Goal: Transaction & Acquisition: Register for event/course

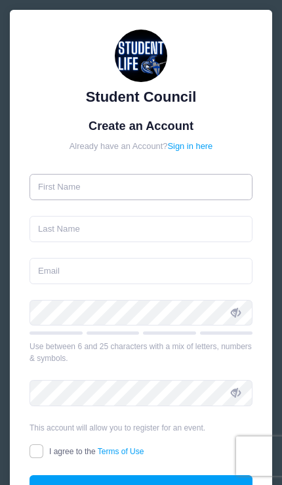
click at [49, 183] on input "text" at bounding box center [141, 187] width 223 height 26
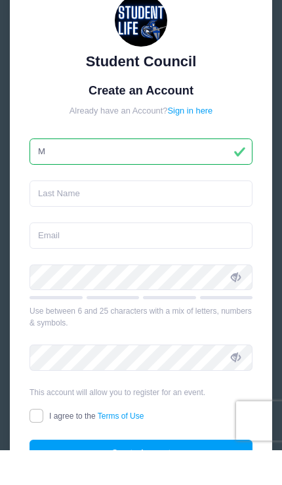
type input "M"
click at [49, 216] on input "text" at bounding box center [141, 229] width 223 height 26
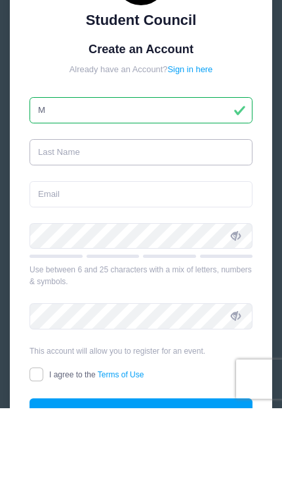
type input "[PERSON_NAME]"
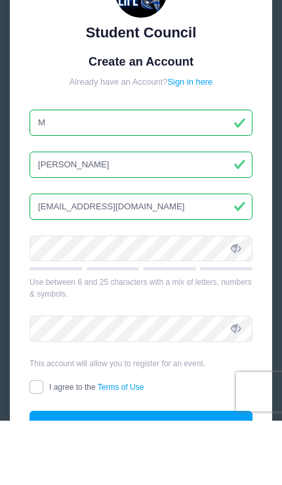
type input "embee131@gmail.com"
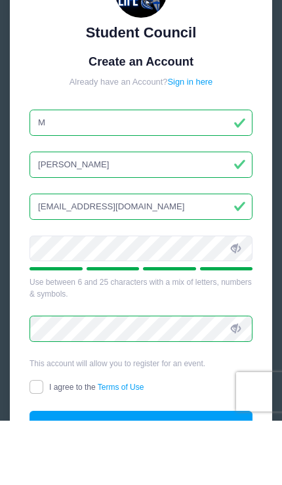
scroll to position [64, 0]
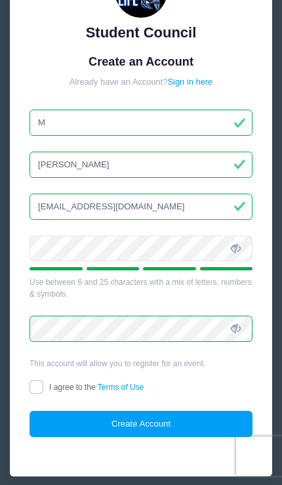
click at [35, 384] on input "I agree to the Terms of Use" at bounding box center [37, 387] width 14 height 14
checkbox input "true"
click at [205, 420] on button "Create Account" at bounding box center [141, 423] width 223 height 26
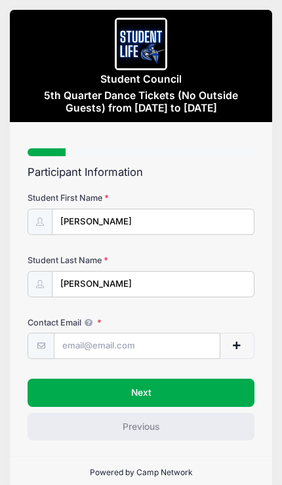
click at [237, 384] on button "Next" at bounding box center [141, 392] width 227 height 28
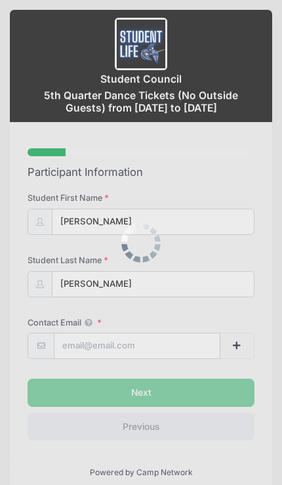
scroll to position [23, 0]
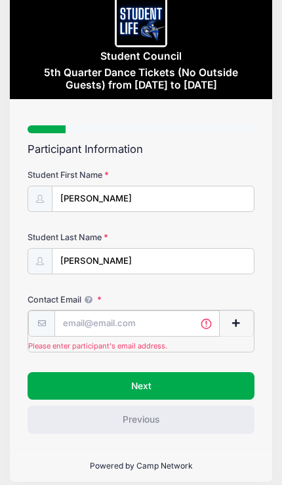
click at [75, 315] on input "Contact Email" at bounding box center [136, 323] width 165 height 26
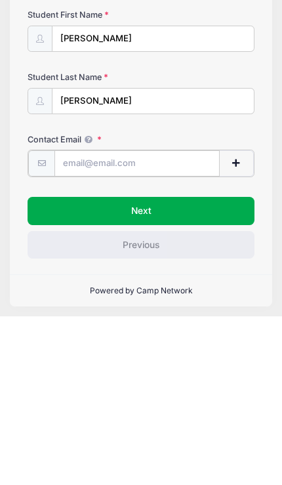
scroll to position [20, 0]
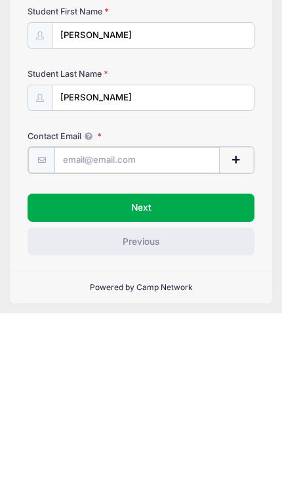
click at [86, 319] on input "Contact Email" at bounding box center [136, 332] width 165 height 26
paste input "[EMAIL_ADDRESS][DOMAIN_NAME]"
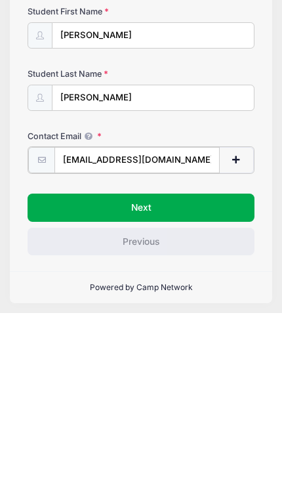
type input "[EMAIL_ADDRESS][DOMAIN_NAME]"
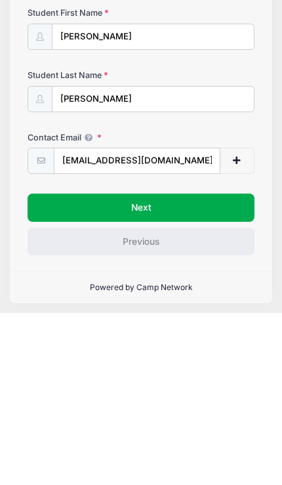
click at [100, 365] on button "Next" at bounding box center [141, 379] width 227 height 28
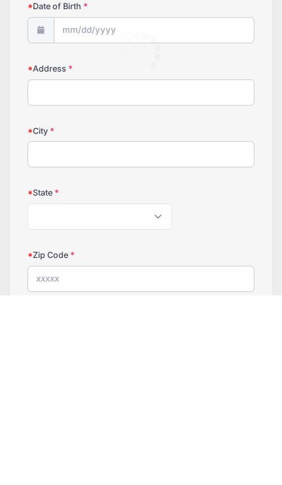
scroll to position [1, 0]
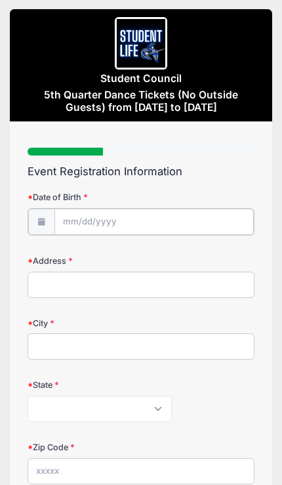
click at [80, 222] on body "Processing Request Please wait... Processing Request Please wait... Processing …" at bounding box center [141, 241] width 282 height 485
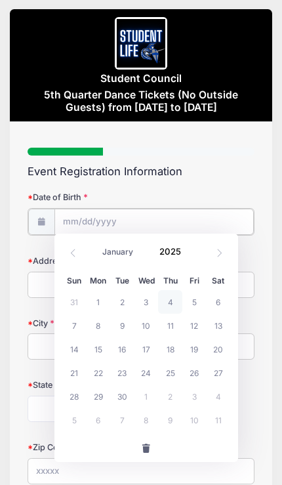
click at [74, 216] on input "Date of Birth" at bounding box center [153, 222] width 199 height 26
click at [79, 255] on span at bounding box center [73, 252] width 22 height 22
select select "7"
click at [75, 221] on input "Date of Birth" at bounding box center [153, 222] width 199 height 26
click at [94, 218] on input "Date of Birth" at bounding box center [153, 222] width 199 height 26
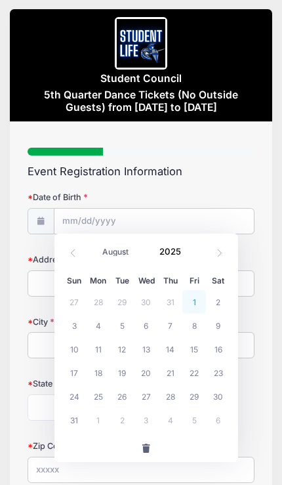
click at [193, 304] on span "1" at bounding box center [194, 302] width 24 height 24
type input "[DATE]"
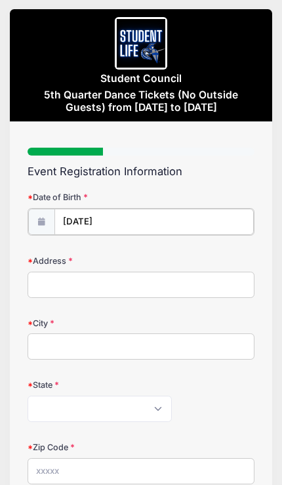
click at [128, 217] on input "[DATE]" at bounding box center [153, 222] width 199 height 26
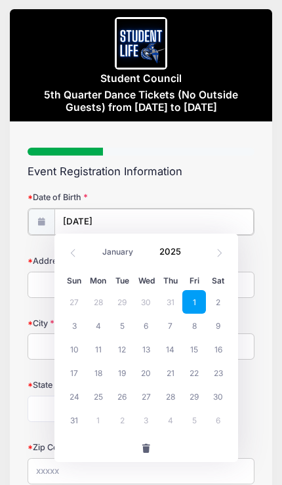
click at [110, 227] on input "[DATE]" at bounding box center [153, 222] width 199 height 26
click at [64, 219] on input "[DATE]" at bounding box center [153, 222] width 199 height 26
click at [72, 256] on icon at bounding box center [73, 253] width 9 height 9
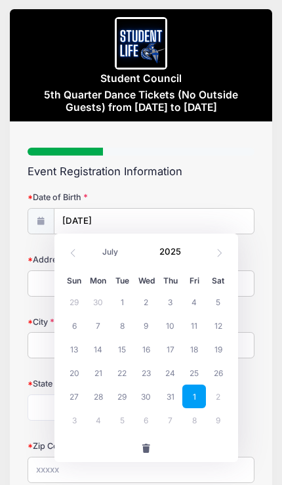
click at [66, 261] on span at bounding box center [73, 252] width 22 height 22
select select "5"
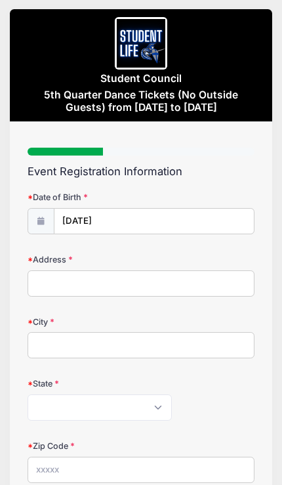
click at [50, 275] on input "Address" at bounding box center [141, 283] width 227 height 26
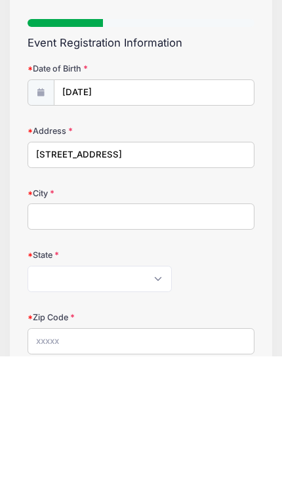
type input "[STREET_ADDRESS]"
click at [58, 332] on input "City" at bounding box center [141, 345] width 227 height 26
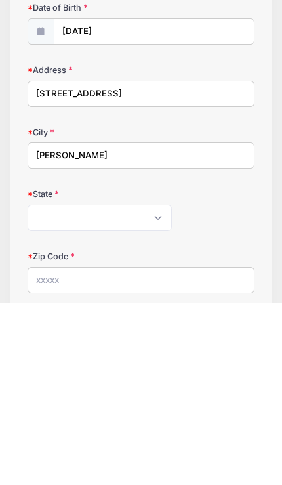
type input "[PERSON_NAME]"
click at [44, 387] on select "[US_STATE] [US_STATE] [US_STATE] [US_STATE] [US_STATE] Armed Forces Africa Arme…" at bounding box center [100, 400] width 144 height 26
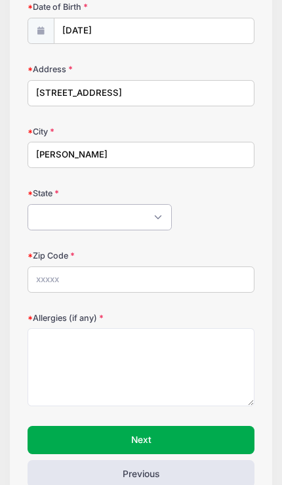
select select "AZ"
click at [47, 274] on input "Zip Code" at bounding box center [141, 279] width 227 height 26
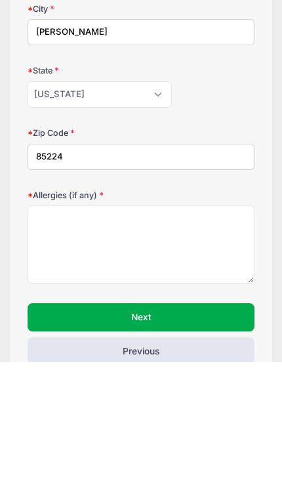
type input "85224"
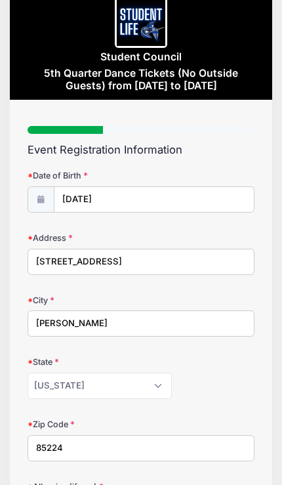
scroll to position [22, 0]
click at [39, 195] on icon at bounding box center [41, 199] width 10 height 8
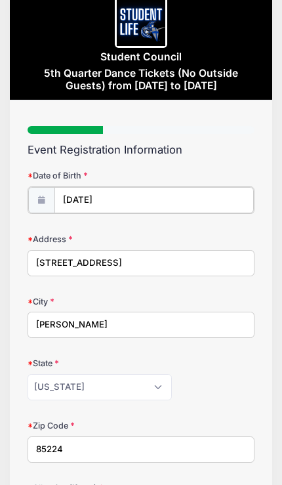
click at [112, 201] on body "Processing Request Please wait... Processing Request Please wait... Processing …" at bounding box center [141, 220] width 282 height 485
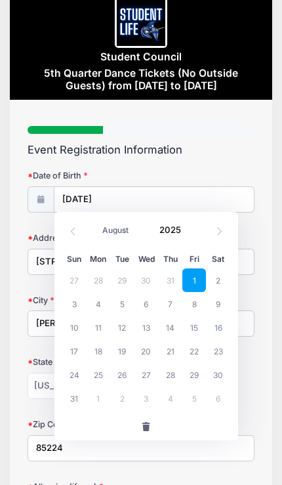
click at [66, 235] on span at bounding box center [73, 231] width 22 height 22
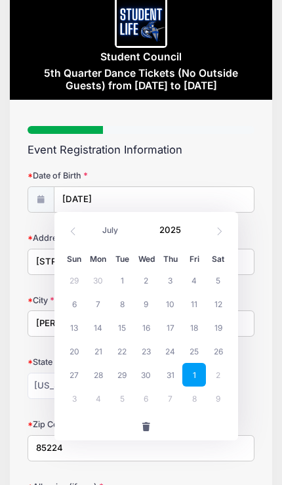
click at [86, 243] on div "January February March April May June July August September October November [D…" at bounding box center [146, 231] width 168 height 30
click at [85, 243] on div "January February March April May June July August September October November [D…" at bounding box center [146, 231] width 168 height 30
click at [80, 239] on span at bounding box center [73, 231] width 22 height 22
click at [69, 236] on span at bounding box center [73, 231] width 22 height 22
click at [75, 236] on span at bounding box center [73, 231] width 22 height 22
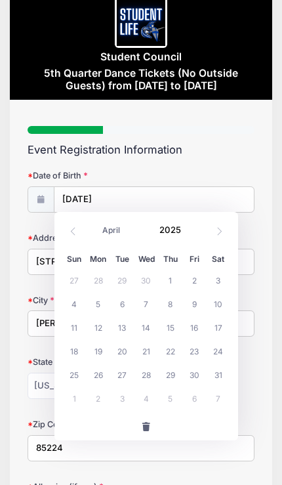
click at [75, 235] on span at bounding box center [73, 231] width 22 height 22
click at [70, 238] on span at bounding box center [73, 231] width 22 height 22
select select "0"
click at [69, 242] on div "January February March April May June July August September October November [D…" at bounding box center [146, 231] width 168 height 30
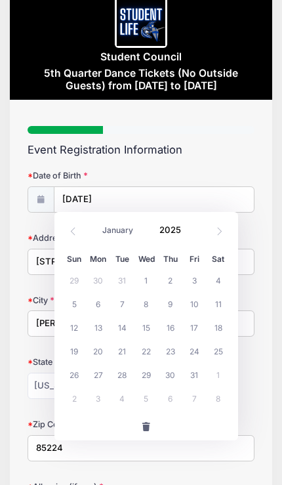
click at [142, 430] on span "button" at bounding box center [146, 426] width 11 height 9
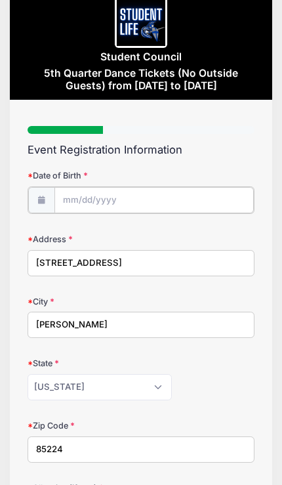
click at [66, 202] on body "Processing Request Please wait... Processing Request Please wait... Processing …" at bounding box center [141, 220] width 282 height 485
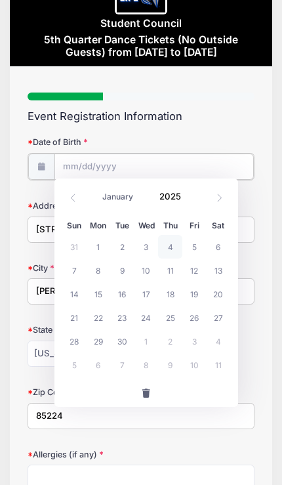
scroll to position [56, 0]
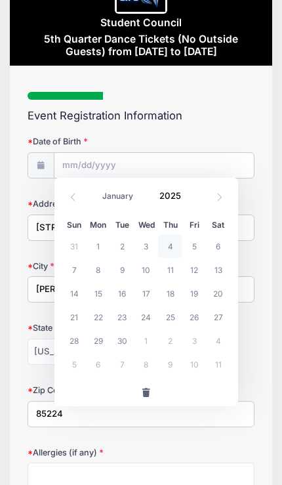
click at [77, 199] on icon at bounding box center [73, 197] width 9 height 9
click at [76, 198] on icon at bounding box center [73, 197] width 9 height 9
click at [76, 194] on icon at bounding box center [73, 197] width 9 height 9
click at [80, 196] on span at bounding box center [73, 197] width 22 height 22
click at [77, 195] on icon at bounding box center [73, 197] width 9 height 9
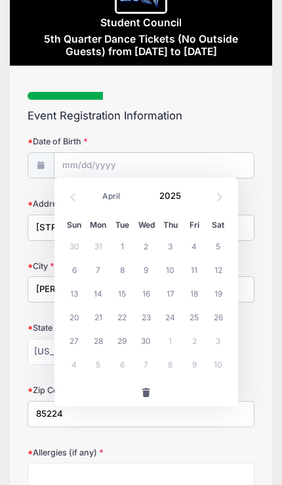
click at [77, 196] on icon at bounding box center [73, 197] width 9 height 9
click at [76, 195] on icon at bounding box center [73, 197] width 9 height 9
click at [79, 199] on span at bounding box center [73, 197] width 22 height 22
select select "0"
click at [83, 199] on span at bounding box center [73, 197] width 22 height 22
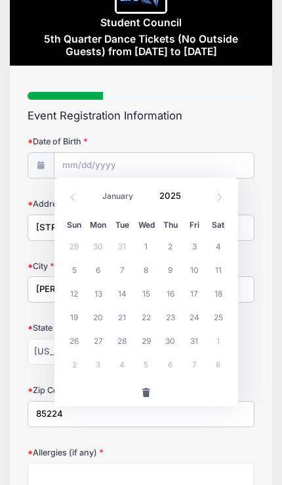
type input "2024"
click at [82, 201] on span at bounding box center [73, 197] width 22 height 22
click at [80, 202] on span at bounding box center [73, 197] width 22 height 22
click at [79, 200] on span at bounding box center [73, 197] width 22 height 22
click at [79, 201] on span at bounding box center [73, 197] width 22 height 22
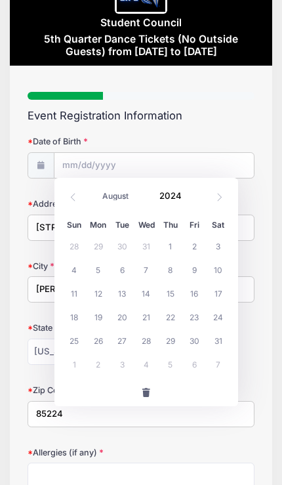
click at [81, 203] on span at bounding box center [73, 197] width 22 height 22
click at [82, 202] on span at bounding box center [73, 197] width 22 height 22
select select "5"
click at [88, 201] on div "January February March April May June July August September October November [D…" at bounding box center [146, 193] width 126 height 22
click at [86, 200] on div "January February March April May June July August September October November [D…" at bounding box center [146, 193] width 126 height 22
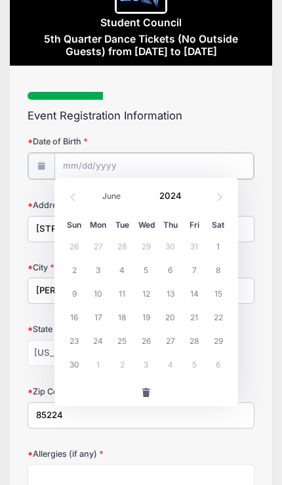
click at [216, 170] on input "Date of Birth" at bounding box center [153, 166] width 199 height 26
click at [109, 169] on input "Date of Birth" at bounding box center [153, 166] width 199 height 26
click at [109, 168] on input "Date of Birth" at bounding box center [153, 166] width 199 height 26
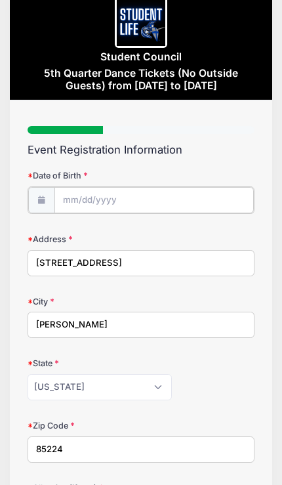
scroll to position [0, 0]
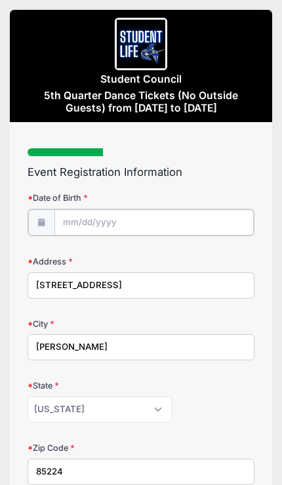
click at [78, 213] on input "Date of Birth" at bounding box center [153, 222] width 199 height 26
type input "2025"
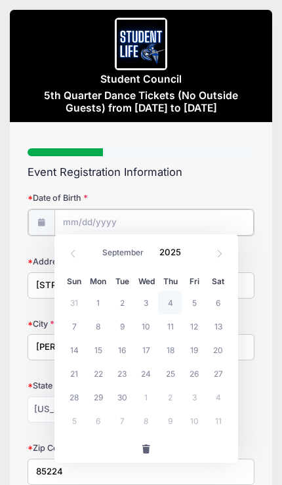
click at [81, 210] on input "Date of Birth" at bounding box center [153, 222] width 199 height 26
click at [77, 216] on input "Date of Birth" at bounding box center [153, 222] width 199 height 26
click at [73, 254] on icon at bounding box center [73, 253] width 9 height 9
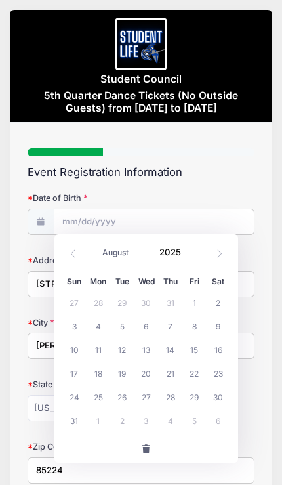
click at [75, 256] on icon at bounding box center [73, 253] width 9 height 9
click at [82, 253] on span at bounding box center [73, 253] width 22 height 22
click at [83, 250] on span at bounding box center [73, 253] width 22 height 22
click at [79, 284] on span "Sun" at bounding box center [74, 281] width 24 height 8
click at [76, 254] on icon at bounding box center [73, 253] width 9 height 9
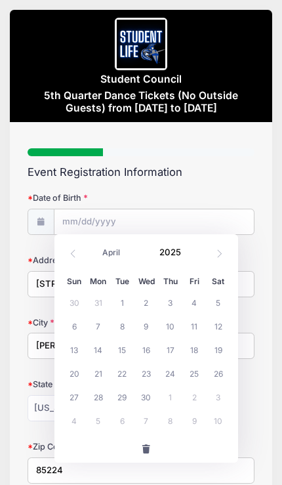
click at [75, 256] on icon at bounding box center [73, 253] width 9 height 9
click at [75, 258] on span at bounding box center [73, 253] width 22 height 22
click at [78, 258] on span at bounding box center [73, 253] width 22 height 22
select select "0"
click at [81, 256] on span at bounding box center [73, 253] width 22 height 22
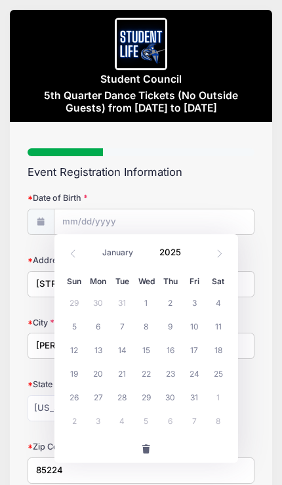
type input "2024"
click at [72, 262] on span at bounding box center [73, 253] width 22 height 22
click at [71, 261] on span at bounding box center [73, 253] width 22 height 22
click at [81, 250] on span at bounding box center [73, 253] width 22 height 22
click at [81, 249] on span at bounding box center [73, 253] width 22 height 22
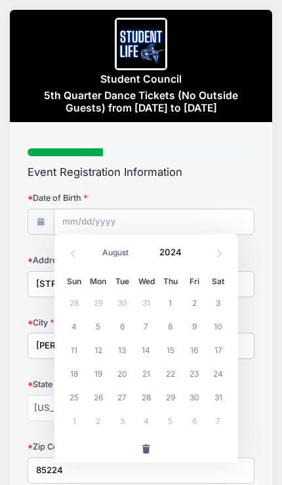
click at [70, 250] on icon at bounding box center [73, 253] width 9 height 9
click at [67, 248] on span at bounding box center [73, 253] width 22 height 22
click at [65, 248] on span at bounding box center [73, 253] width 22 height 22
click at [65, 247] on span at bounding box center [73, 253] width 22 height 22
click at [74, 260] on span at bounding box center [73, 252] width 22 height 22
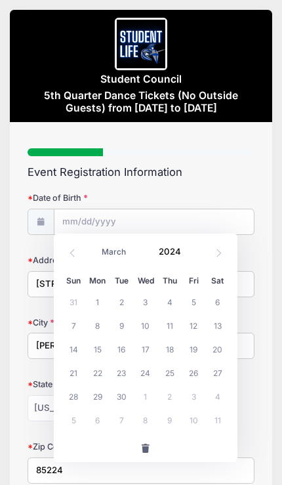
click at [73, 259] on span at bounding box center [73, 252] width 22 height 22
click at [78, 254] on span at bounding box center [73, 252] width 22 height 22
select select "0"
click at [75, 251] on icon at bounding box center [72, 253] width 9 height 9
type input "2023"
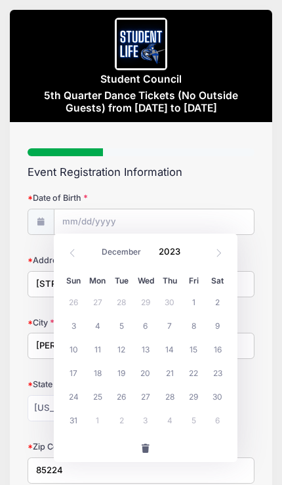
click at [77, 251] on span at bounding box center [73, 252] width 22 height 22
click at [79, 261] on span at bounding box center [73, 252] width 22 height 22
click at [75, 262] on span at bounding box center [73, 252] width 22 height 22
click at [75, 260] on span at bounding box center [73, 252] width 22 height 22
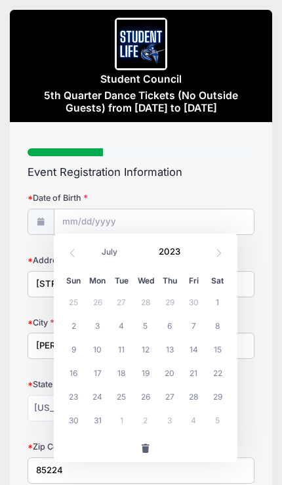
click at [82, 257] on span at bounding box center [73, 252] width 22 height 22
click at [76, 247] on span at bounding box center [73, 252] width 22 height 22
click at [79, 257] on span at bounding box center [73, 252] width 22 height 22
click at [79, 256] on span at bounding box center [73, 252] width 22 height 22
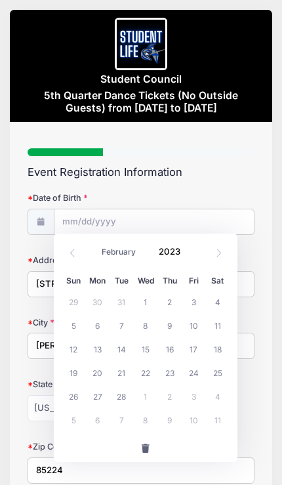
click at [76, 258] on span at bounding box center [73, 252] width 22 height 22
select select "0"
click at [73, 256] on icon at bounding box center [72, 253] width 9 height 9
type input "2022"
click at [73, 256] on icon at bounding box center [72, 253] width 9 height 9
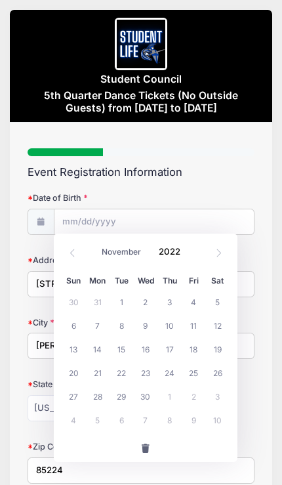
click at [68, 253] on icon at bounding box center [72, 253] width 9 height 9
click at [83, 255] on div "January February March April May June July August September October November [D…" at bounding box center [146, 248] width 126 height 22
click at [83, 254] on div "January February March April May June July August September October November [D…" at bounding box center [146, 248] width 126 height 22
click at [74, 252] on icon at bounding box center [72, 253] width 9 height 9
click at [71, 258] on span at bounding box center [73, 252] width 22 height 22
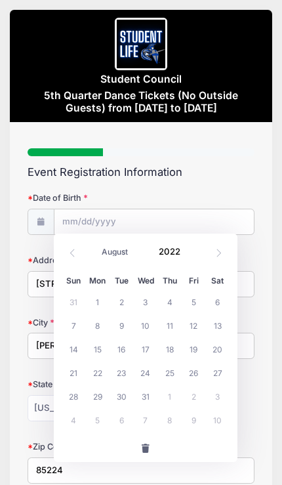
click at [73, 253] on icon at bounding box center [72, 253] width 9 height 9
click at [70, 247] on span at bounding box center [73, 252] width 22 height 22
click at [72, 249] on icon at bounding box center [72, 253] width 9 height 9
click at [71, 250] on icon at bounding box center [72, 253] width 9 height 9
click at [72, 251] on icon at bounding box center [72, 253] width 5 height 8
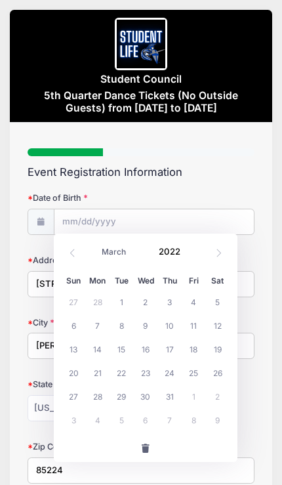
click at [70, 250] on icon at bounding box center [72, 253] width 9 height 9
select select "0"
click at [71, 254] on icon at bounding box center [72, 253] width 9 height 9
type input "2021"
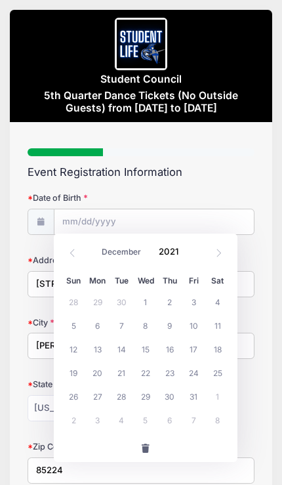
click at [71, 254] on icon at bounding box center [72, 253] width 5 height 8
click at [69, 254] on icon at bounding box center [72, 253] width 9 height 9
click at [69, 253] on icon at bounding box center [72, 253] width 9 height 9
click at [72, 255] on icon at bounding box center [72, 253] width 9 height 9
click at [71, 254] on icon at bounding box center [72, 253] width 9 height 9
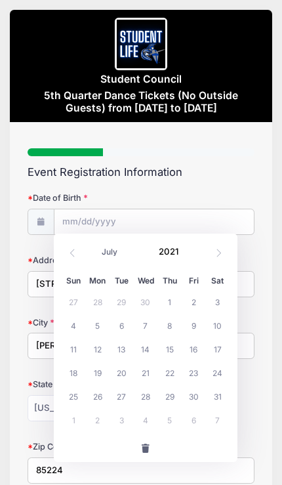
click at [70, 254] on icon at bounding box center [72, 253] width 9 height 9
click at [73, 254] on icon at bounding box center [72, 253] width 9 height 9
click at [73, 253] on icon at bounding box center [72, 253] width 9 height 9
click at [73, 252] on icon at bounding box center [72, 253] width 9 height 9
click at [77, 254] on span at bounding box center [73, 252] width 22 height 22
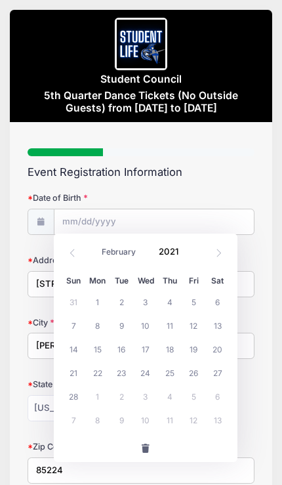
click at [76, 253] on icon at bounding box center [72, 253] width 9 height 9
select select "0"
click at [76, 254] on icon at bounding box center [72, 253] width 9 height 9
type input "2020"
click at [75, 253] on icon at bounding box center [72, 253] width 9 height 9
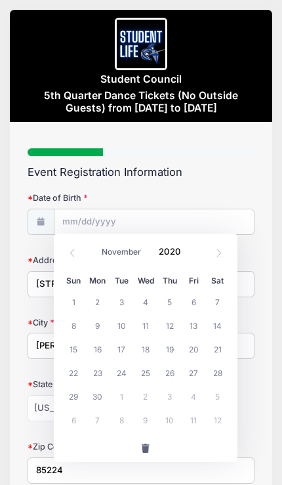
click at [74, 254] on icon at bounding box center [72, 253] width 9 height 9
click at [74, 253] on icon at bounding box center [72, 253] width 9 height 9
click at [83, 260] on span at bounding box center [73, 252] width 22 height 22
click at [83, 259] on span at bounding box center [73, 252] width 22 height 22
click at [77, 255] on span at bounding box center [73, 252] width 22 height 22
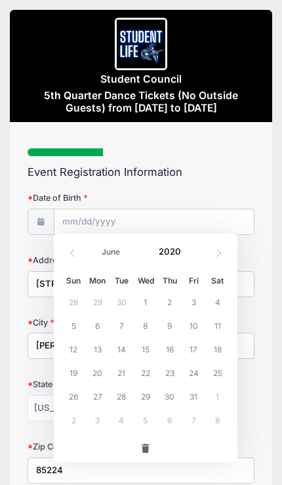
click at [77, 254] on span at bounding box center [73, 252] width 22 height 22
click at [75, 255] on icon at bounding box center [72, 253] width 9 height 9
click at [75, 254] on icon at bounding box center [72, 253] width 9 height 9
click at [71, 258] on span at bounding box center [73, 252] width 22 height 22
select select "1"
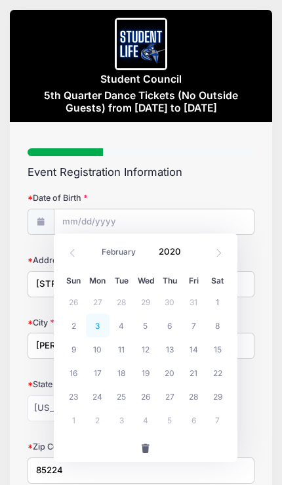
click at [108, 316] on span "3" at bounding box center [98, 325] width 24 height 24
type input "[DATE]"
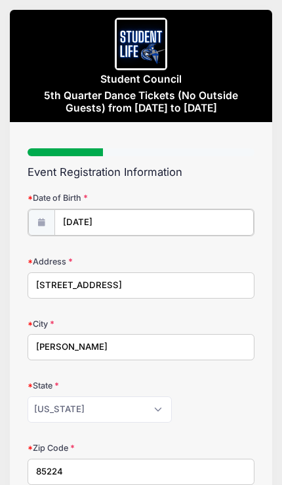
click at [66, 227] on input "[DATE]" at bounding box center [153, 222] width 199 height 26
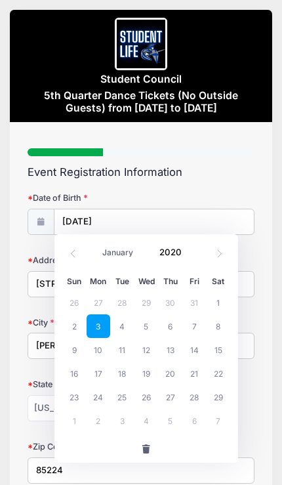
click at [68, 260] on span at bounding box center [73, 253] width 22 height 22
select select "0"
click at [68, 260] on span at bounding box center [73, 253] width 22 height 22
type input "2019"
click at [68, 255] on span at bounding box center [73, 253] width 22 height 22
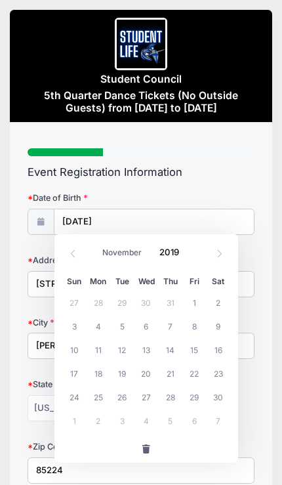
click at [71, 256] on icon at bounding box center [73, 253] width 9 height 9
click at [73, 255] on icon at bounding box center [73, 253] width 9 height 9
click at [74, 258] on span at bounding box center [73, 253] width 22 height 22
click at [73, 256] on icon at bounding box center [73, 253] width 9 height 9
click at [73, 249] on icon at bounding box center [73, 253] width 9 height 9
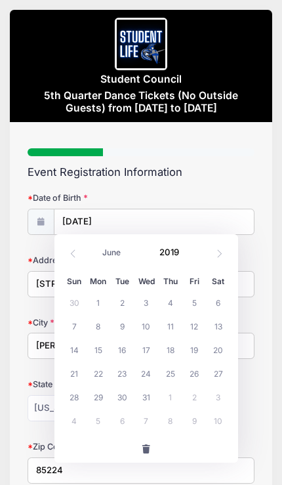
click at [73, 249] on icon at bounding box center [73, 253] width 9 height 9
click at [70, 256] on icon at bounding box center [73, 253] width 9 height 9
click at [64, 255] on span at bounding box center [73, 253] width 22 height 22
click at [68, 254] on span at bounding box center [73, 253] width 22 height 22
click at [71, 255] on icon at bounding box center [73, 253] width 9 height 9
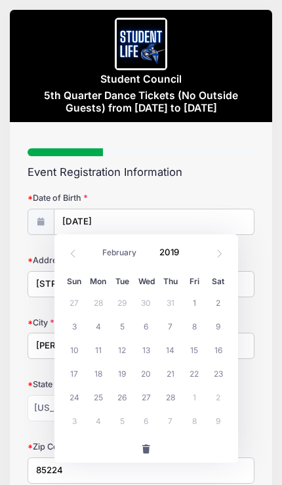
select select "0"
click at [75, 258] on span at bounding box center [73, 253] width 22 height 22
type input "2018"
click at [78, 255] on span at bounding box center [73, 253] width 22 height 22
click at [77, 254] on span at bounding box center [73, 253] width 22 height 22
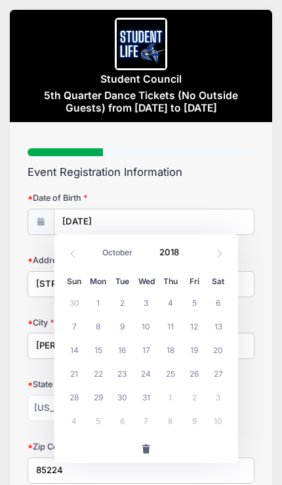
click at [76, 254] on icon at bounding box center [73, 253] width 9 height 9
click at [75, 254] on icon at bounding box center [73, 253] width 9 height 9
click at [79, 254] on span at bounding box center [73, 253] width 22 height 22
click at [78, 253] on span at bounding box center [73, 253] width 22 height 22
click at [77, 258] on span at bounding box center [73, 253] width 22 height 22
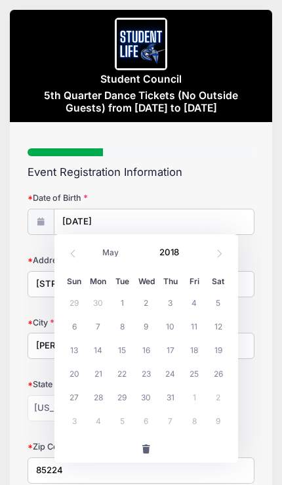
click at [77, 257] on icon at bounding box center [73, 253] width 9 height 9
click at [70, 250] on icon at bounding box center [73, 253] width 9 height 9
click at [73, 255] on icon at bounding box center [73, 253] width 9 height 9
select select "0"
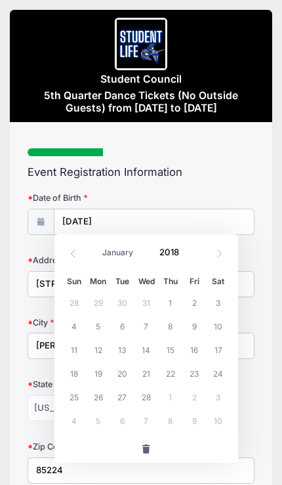
click at [73, 254] on icon at bounding box center [73, 253] width 9 height 9
type input "2017"
click at [77, 255] on icon at bounding box center [73, 253] width 9 height 9
click at [75, 254] on icon at bounding box center [73, 253] width 9 height 9
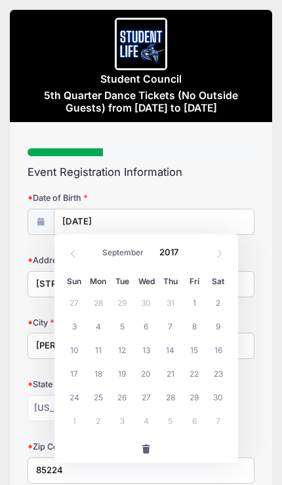
click at [80, 254] on span at bounding box center [73, 253] width 22 height 22
click at [77, 250] on span at bounding box center [73, 253] width 22 height 22
click at [79, 254] on span at bounding box center [73, 253] width 22 height 22
click at [77, 254] on icon at bounding box center [73, 253] width 9 height 9
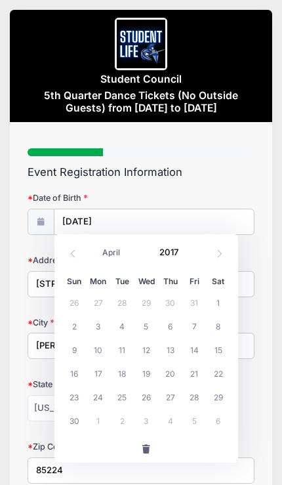
click at [77, 254] on icon at bounding box center [73, 253] width 9 height 9
click at [77, 253] on icon at bounding box center [73, 253] width 9 height 9
select select "0"
click at [75, 253] on icon at bounding box center [73, 253] width 9 height 9
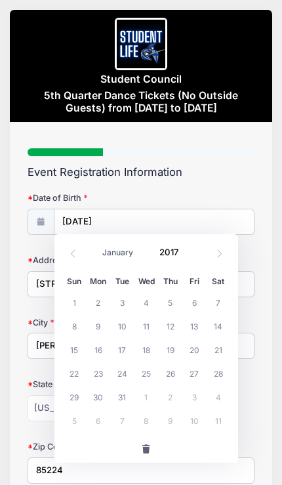
type input "2016"
click at [74, 252] on icon at bounding box center [73, 253] width 9 height 9
click at [73, 252] on icon at bounding box center [73, 253] width 9 height 9
click at [78, 252] on span at bounding box center [73, 253] width 22 height 22
click at [73, 252] on icon at bounding box center [73, 253] width 5 height 8
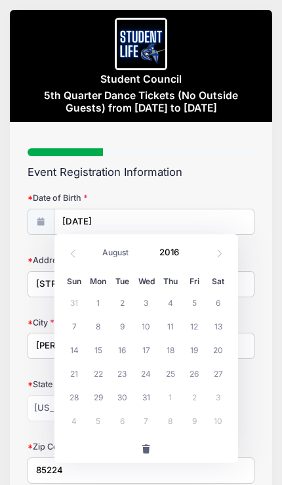
click at [77, 251] on span at bounding box center [73, 253] width 22 height 22
click at [77, 250] on span at bounding box center [73, 253] width 22 height 22
click at [74, 260] on span at bounding box center [73, 253] width 22 height 22
click at [70, 260] on span at bounding box center [73, 253] width 22 height 22
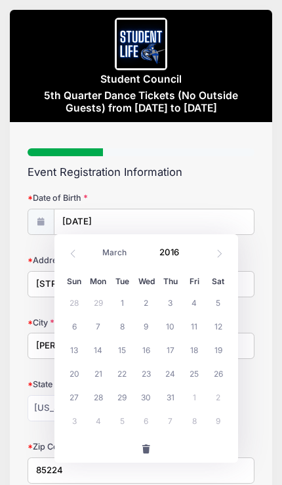
click at [70, 260] on span at bounding box center [73, 253] width 22 height 22
click at [75, 258] on span at bounding box center [73, 253] width 22 height 22
select select "0"
click at [73, 259] on span at bounding box center [73, 253] width 22 height 22
type input "2015"
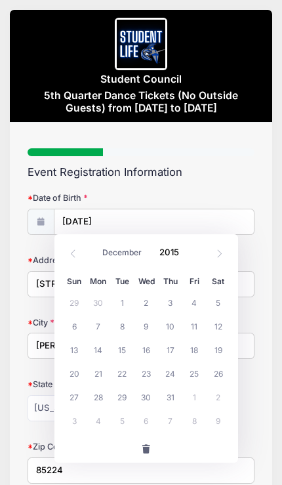
click at [77, 258] on span at bounding box center [73, 253] width 22 height 22
click at [82, 260] on span at bounding box center [73, 253] width 22 height 22
click at [77, 262] on span at bounding box center [73, 253] width 22 height 22
click at [78, 259] on span at bounding box center [73, 253] width 22 height 22
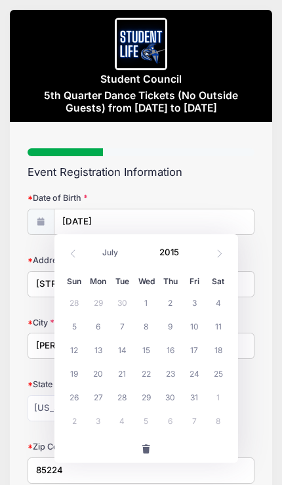
click at [76, 258] on span at bounding box center [73, 253] width 22 height 22
click at [76, 255] on icon at bounding box center [73, 253] width 9 height 9
click at [78, 255] on span at bounding box center [73, 253] width 22 height 22
click at [75, 254] on icon at bounding box center [73, 253] width 9 height 9
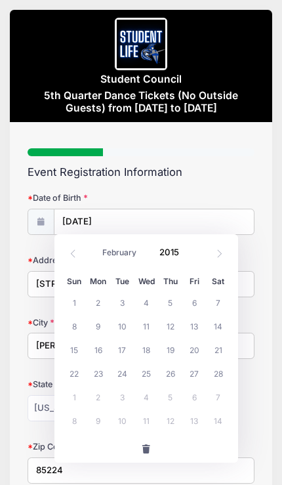
click at [77, 257] on icon at bounding box center [73, 253] width 9 height 9
select select "0"
click at [79, 255] on span at bounding box center [73, 253] width 22 height 22
type input "2014"
click at [80, 256] on span at bounding box center [73, 253] width 22 height 22
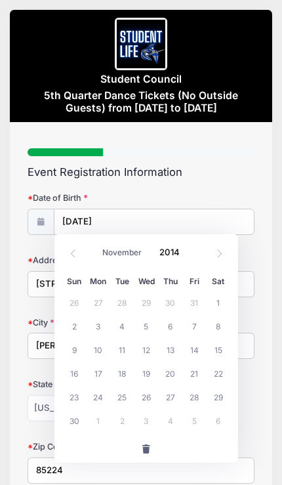
click at [77, 254] on icon at bounding box center [73, 253] width 9 height 9
click at [83, 253] on span at bounding box center [73, 253] width 22 height 22
click at [87, 254] on div "January February March April May June July August September October November [D…" at bounding box center [146, 249] width 126 height 22
click at [84, 253] on div "January February March April May June July August September October November [D…" at bounding box center [146, 249] width 126 height 22
click at [81, 250] on span at bounding box center [73, 253] width 22 height 22
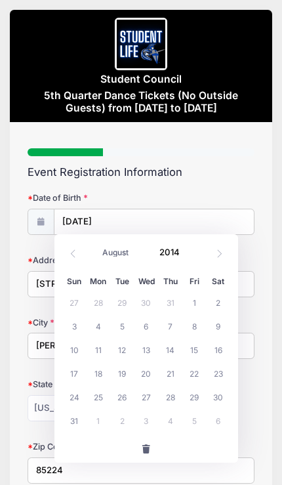
click at [81, 250] on span at bounding box center [73, 253] width 22 height 22
click at [88, 253] on div "January February March April May June July August September October November [D…" at bounding box center [146, 249] width 126 height 22
click at [89, 252] on div "January February March April May June July August September October November [D…" at bounding box center [146, 249] width 126 height 22
click at [80, 252] on span at bounding box center [73, 253] width 22 height 22
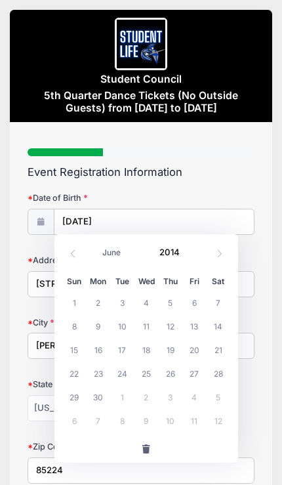
click at [78, 256] on span at bounding box center [73, 253] width 22 height 22
click at [79, 252] on span at bounding box center [73, 253] width 22 height 22
click at [79, 251] on span at bounding box center [73, 253] width 22 height 22
click at [60, 252] on div "January February March April May June July August September October November [D…" at bounding box center [146, 251] width 184 height 34
click at [64, 268] on div "January February March April May June July August September October November [D…" at bounding box center [146, 253] width 168 height 30
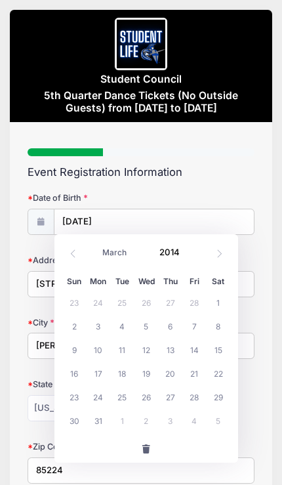
click at [62, 266] on div "January February March April May June July August September October November [D…" at bounding box center [146, 251] width 184 height 34
click at [65, 264] on div "January February March April May June July August September October November [D…" at bounding box center [146, 253] width 168 height 30
click at [68, 257] on span at bounding box center [73, 253] width 22 height 22
click at [75, 256] on icon at bounding box center [73, 253] width 9 height 9
select select "0"
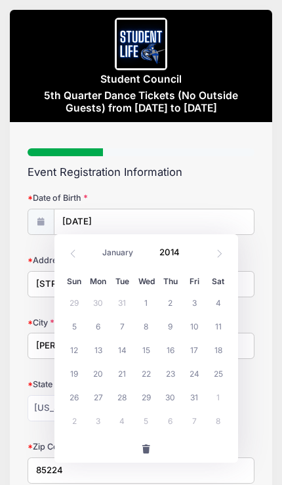
click at [67, 256] on span at bounding box center [73, 253] width 22 height 22
type input "2013"
click at [68, 256] on span at bounding box center [73, 253] width 22 height 22
click at [70, 259] on span at bounding box center [73, 253] width 22 height 22
click at [70, 258] on span at bounding box center [73, 253] width 22 height 22
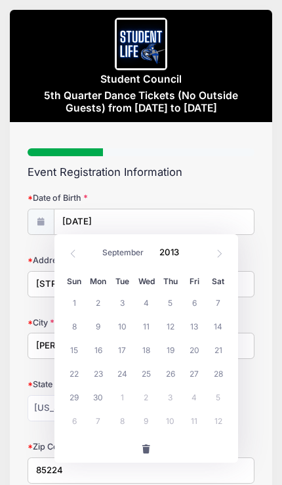
click at [66, 260] on span at bounding box center [73, 253] width 22 height 22
click at [65, 260] on span at bounding box center [73, 253] width 22 height 22
click at [62, 261] on div "January February March April May June July August September October November [D…" at bounding box center [146, 251] width 184 height 34
click at [60, 257] on div "January February March April May June July August September October November [D…" at bounding box center [146, 251] width 184 height 34
click at [72, 262] on span at bounding box center [73, 253] width 22 height 22
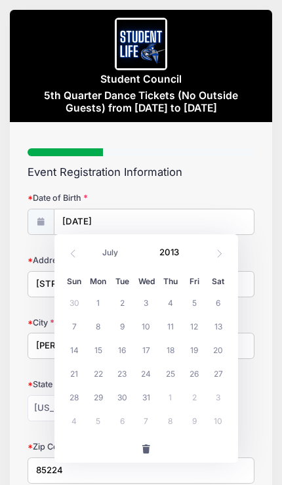
select select "5"
click at [127, 327] on span "4" at bounding box center [122, 326] width 24 height 24
type input "[DATE]"
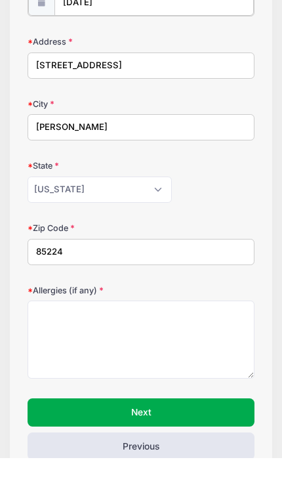
scroll to position [192, 0]
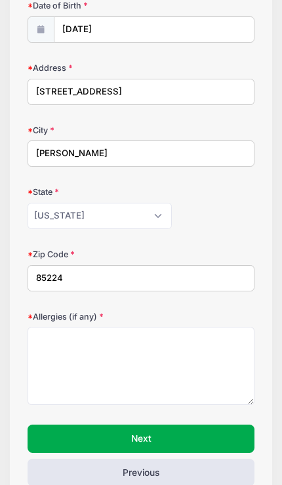
click at [215, 426] on button "Next" at bounding box center [141, 438] width 227 height 28
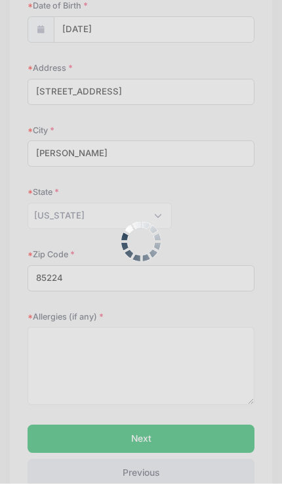
scroll to position [0, 0]
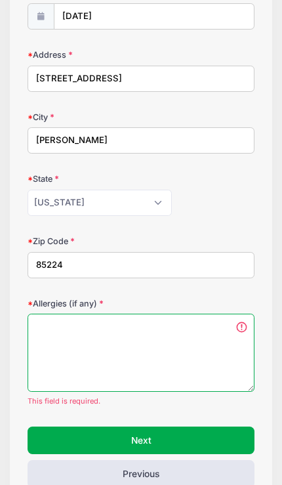
click at [203, 348] on textarea "Allergies (if any)" at bounding box center [141, 352] width 227 height 78
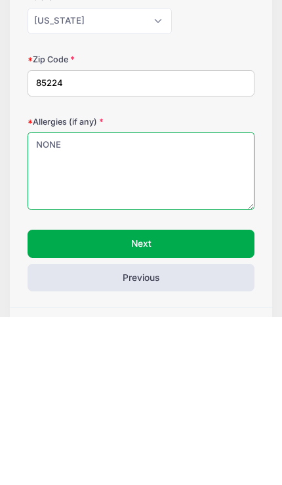
type textarea "NONE"
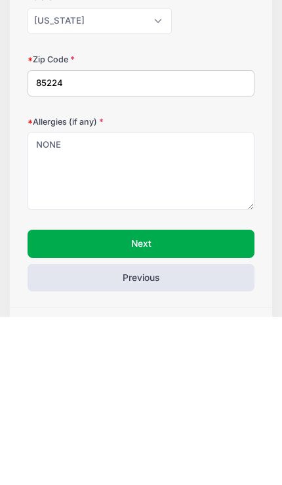
click at [63, 398] on button "Next" at bounding box center [141, 412] width 227 height 28
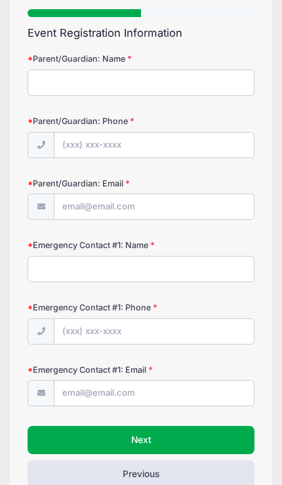
scroll to position [2, 0]
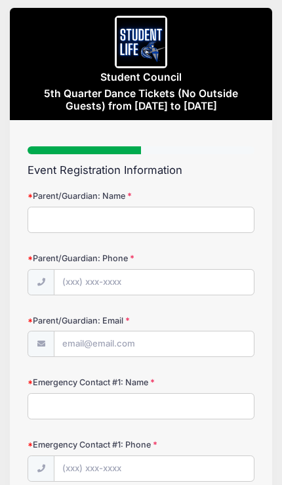
click at [49, 211] on input "Parent/Guardian: Name" at bounding box center [141, 220] width 227 height 26
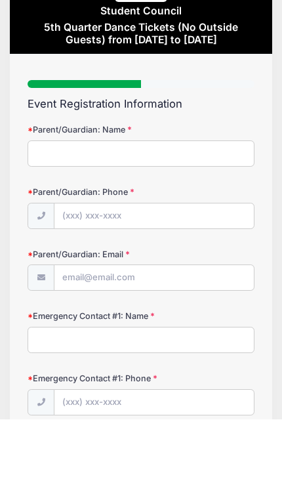
type input "[PERSON_NAME]"
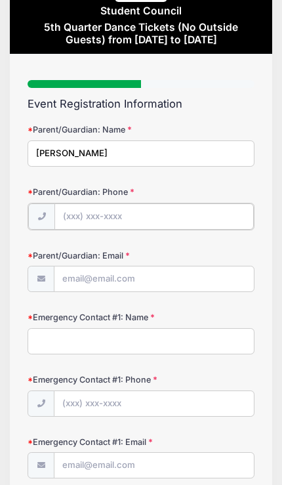
click at [78, 216] on input "Parent/Guardian: Phone" at bounding box center [153, 216] width 199 height 26
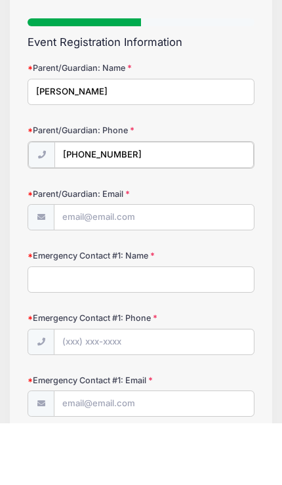
type input "[PHONE_NUMBER]"
click at [73, 266] on input "Parent/Guardian: Email" at bounding box center [153, 279] width 199 height 26
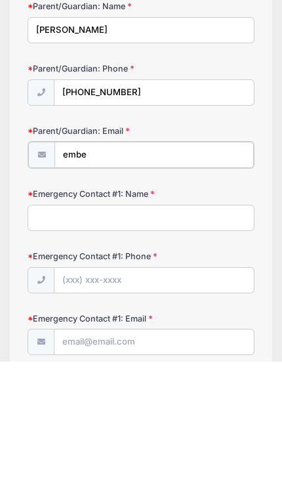
type input "embee"
type input "[EMAIL_ADDRESS][DOMAIN_NAME]"
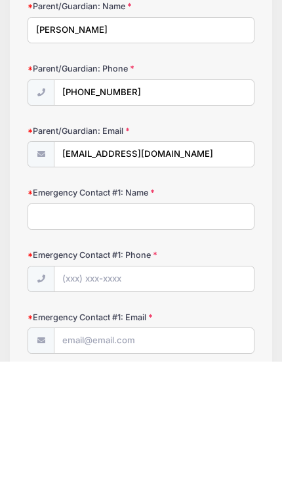
scroll to position [139, 0]
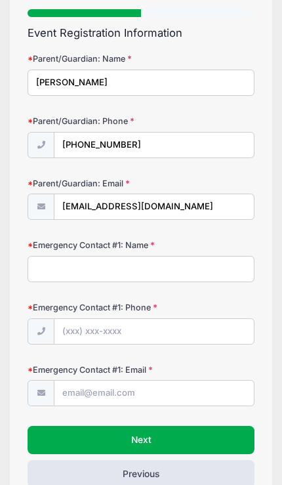
click at [52, 269] on input "Emergency Contact #1: Name" at bounding box center [141, 269] width 227 height 26
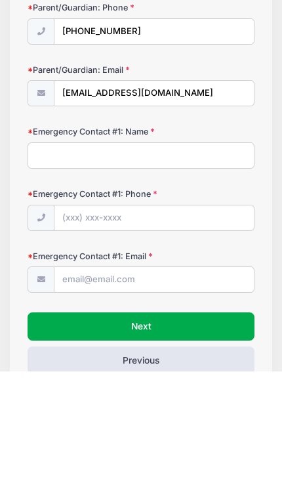
type input "[PERSON_NAME]"
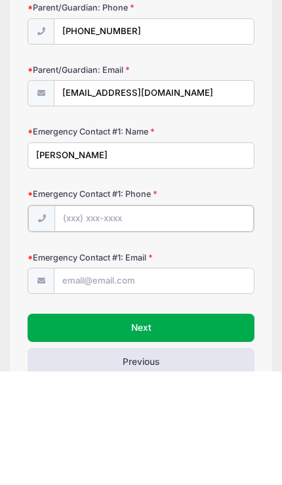
click at [73, 319] on input "Emergency Contact #1: Phone" at bounding box center [153, 332] width 199 height 26
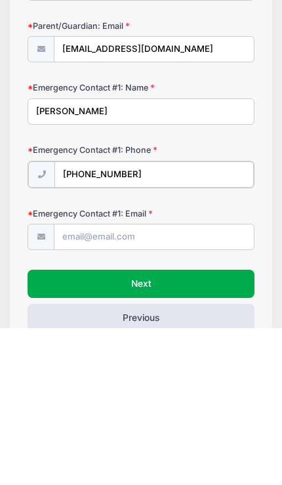
type input "[PHONE_NUMBER]"
click at [74, 380] on input "Emergency Contact #1: Email" at bounding box center [153, 393] width 199 height 26
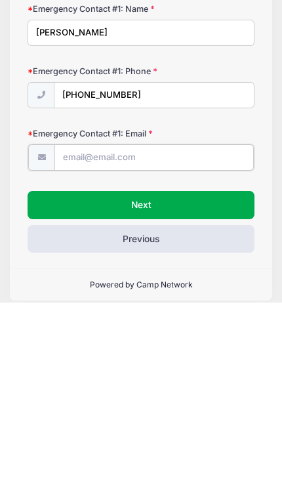
type input "[PERSON_NAME][EMAIL_ADDRESS][PERSON_NAME][PERSON_NAME][DOMAIN_NAME]"
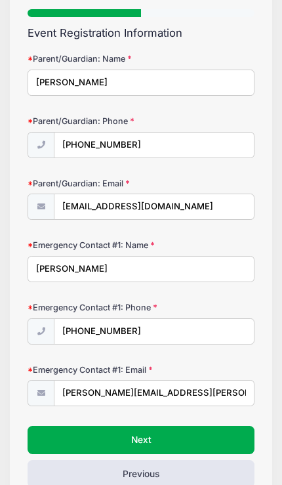
click at [98, 433] on button "Next" at bounding box center [141, 440] width 227 height 28
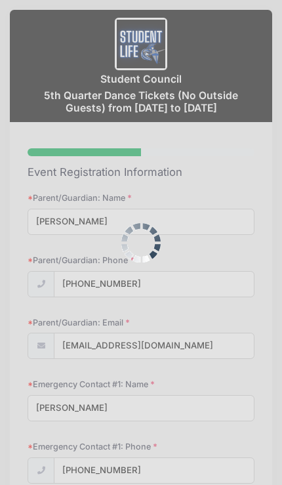
scroll to position [0, 0]
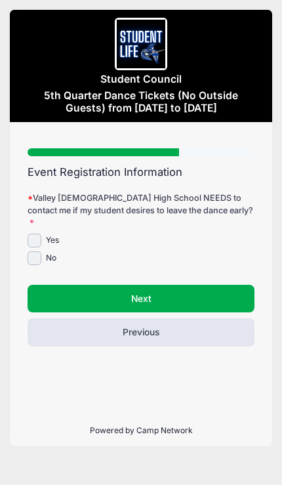
click at [31, 251] on input "No" at bounding box center [35, 258] width 14 height 14
checkbox input "true"
click at [125, 285] on button "Next" at bounding box center [141, 299] width 227 height 28
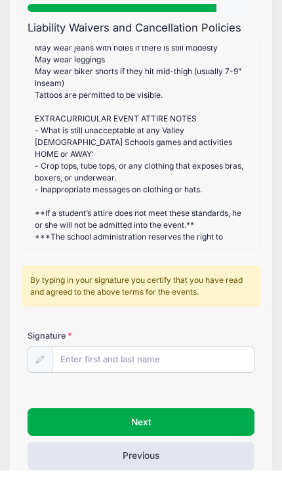
scroll to position [129, 0]
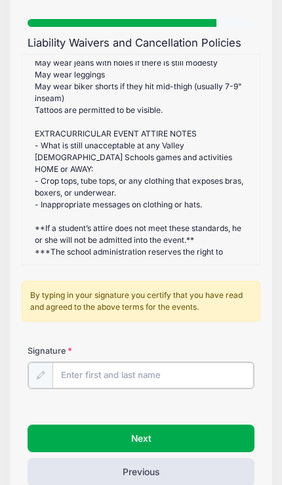
click at [85, 368] on input "Signature" at bounding box center [152, 375] width 201 height 26
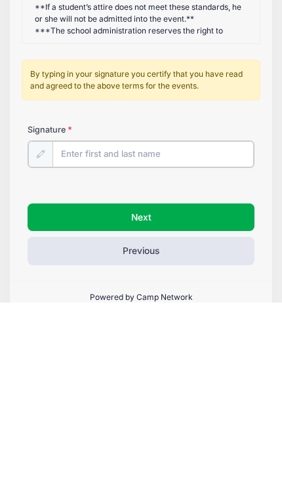
type input "[PERSON_NAME]"
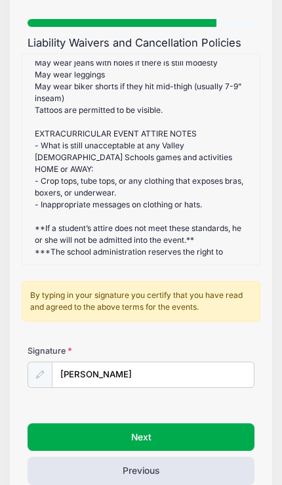
click at [198, 423] on button "Next" at bounding box center [141, 437] width 227 height 28
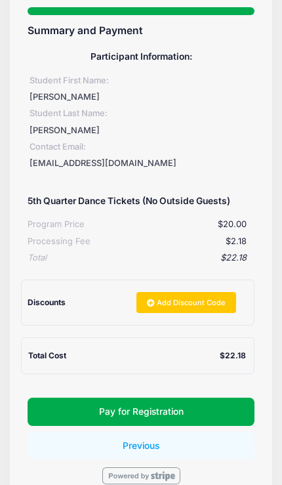
scroll to position [141, 0]
click at [207, 399] on button "Pay for Registration" at bounding box center [141, 411] width 227 height 28
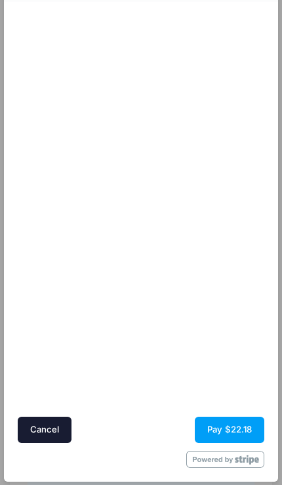
scroll to position [86, 0]
click at [237, 428] on button "Pay $22.18" at bounding box center [230, 429] width 70 height 26
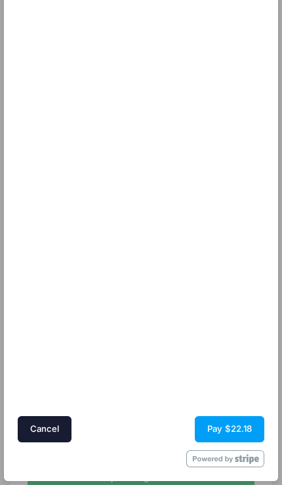
scroll to position [279, 0]
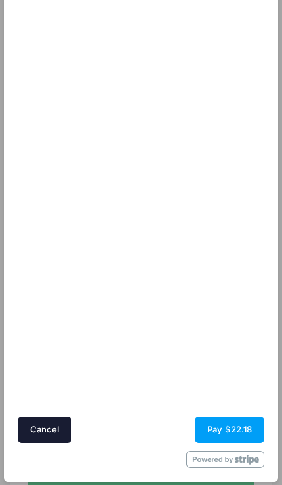
click at [236, 426] on button "Pay $22.18" at bounding box center [230, 429] width 70 height 26
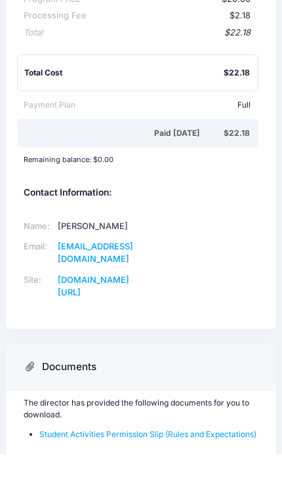
scroll to position [233, 0]
